Goal: Task Accomplishment & Management: Use online tool/utility

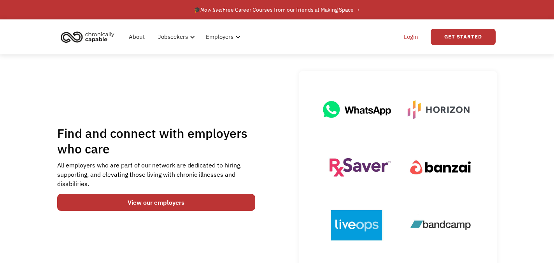
click at [416, 40] on link "Login" at bounding box center [411, 36] width 24 height 25
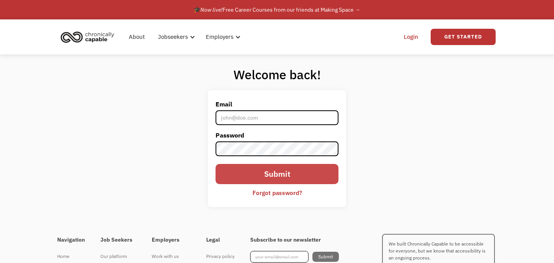
type input "[EMAIL_ADDRESS][DOMAIN_NAME]"
click at [290, 178] on input "Submit" at bounding box center [276, 174] width 123 height 20
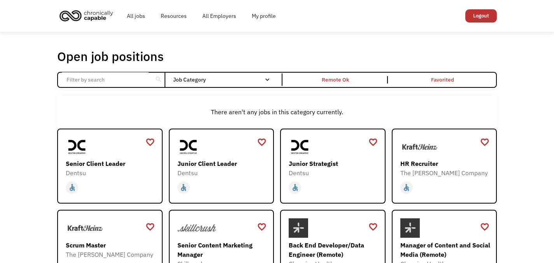
click at [147, 82] on input "Email Form" at bounding box center [105, 79] width 87 height 15
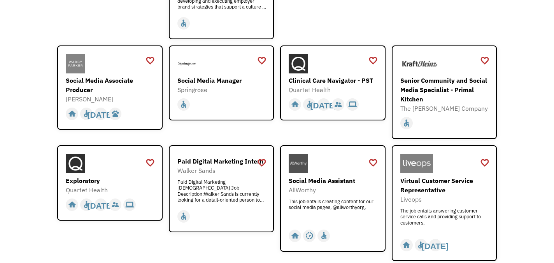
scroll to position [348, 0]
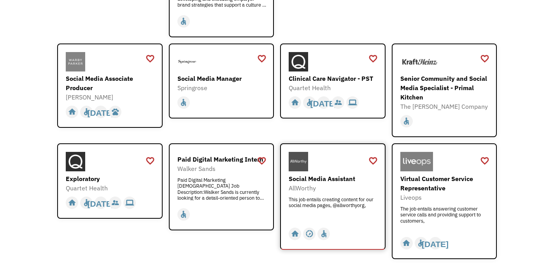
type input "social"
click at [316, 157] on div at bounding box center [334, 161] width 90 height 19
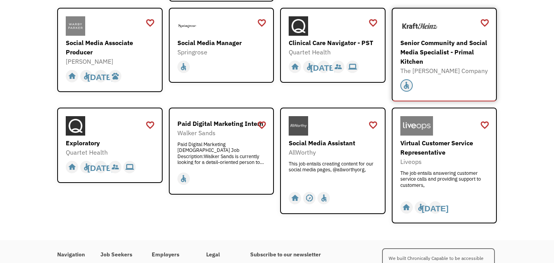
scroll to position [379, 0]
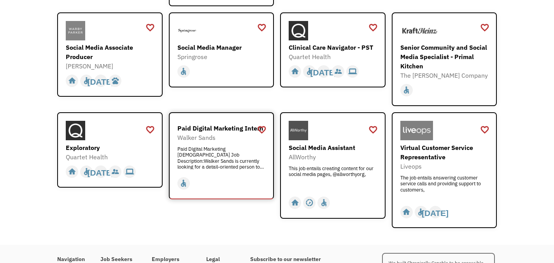
click at [248, 133] on div "Walker Sands" at bounding box center [222, 137] width 90 height 9
click at [114, 124] on div at bounding box center [111, 130] width 90 height 19
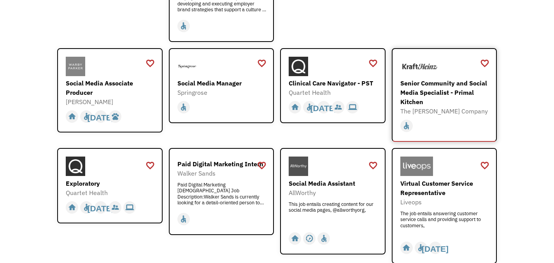
scroll to position [338, 0]
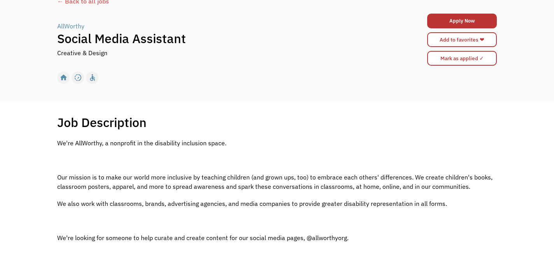
scroll to position [55, 0]
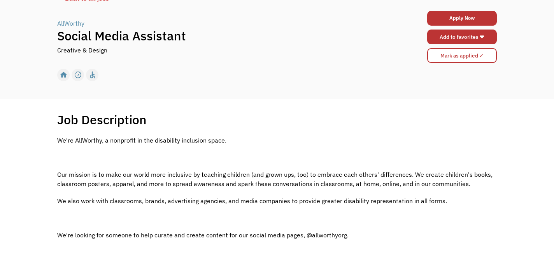
click at [479, 37] on link "Add to favorites ❤" at bounding box center [462, 37] width 70 height 15
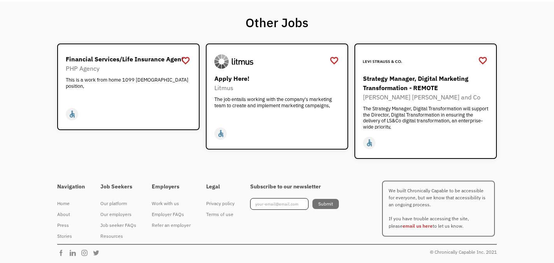
scroll to position [382, 0]
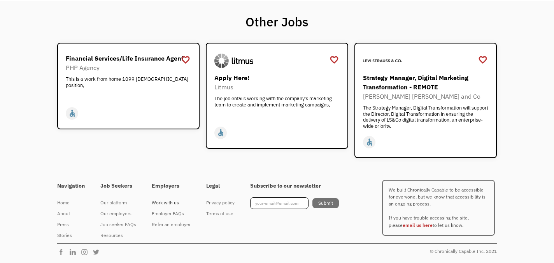
click at [175, 200] on div "Work with us" at bounding box center [171, 202] width 39 height 9
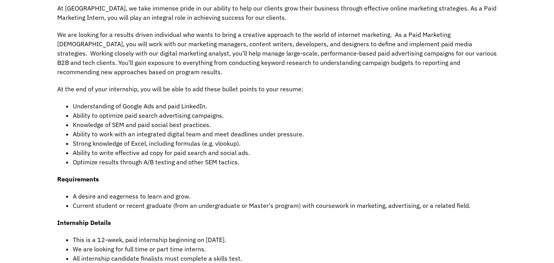
scroll to position [321, 0]
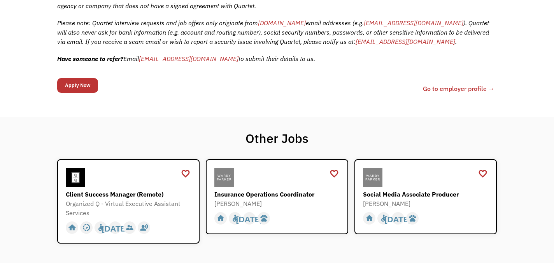
scroll to position [424, 0]
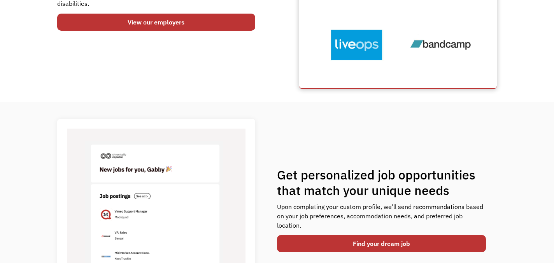
scroll to position [182, 0]
